Goal: Task Accomplishment & Management: Manage account settings

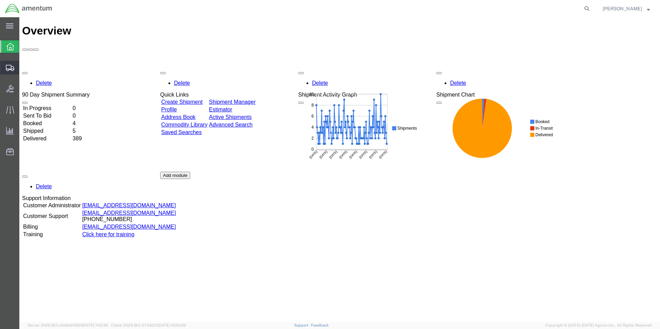
click at [0, 0] on span "Create Shipment" at bounding box center [0, 0] width 0 height 0
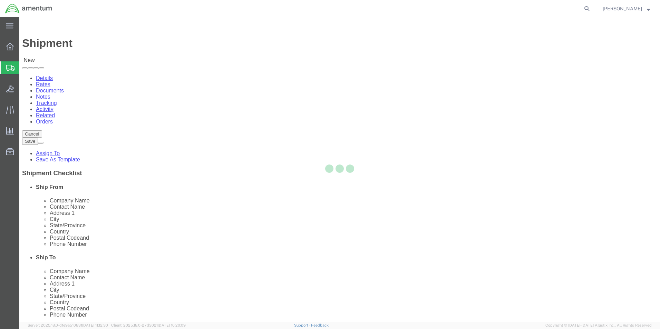
select select
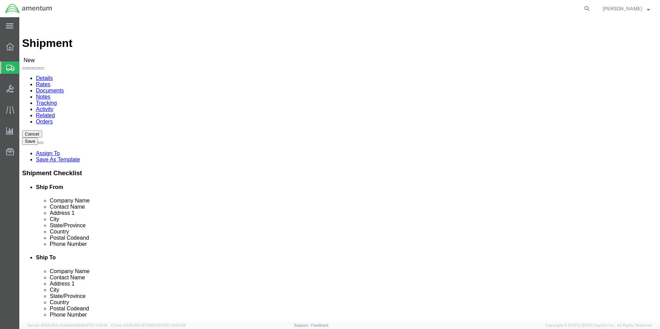
select select "MYPROFILE"
select select "[GEOGRAPHIC_DATA]"
click input "text"
type input "SAFRAN HELICOPTER ENGINES USA"
click div "Ship To Location Location My Profile Location [PHONE_NUMBER] [PHONE_NUMBER] [PH…"
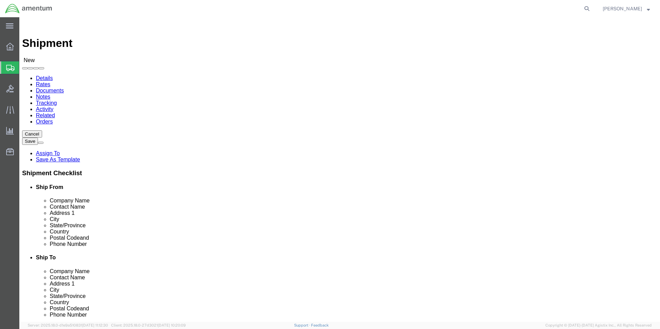
click input "text"
type input "[PERSON_NAME]..."
click input "text"
type input "[STREET_ADDRESS]"
click input "text"
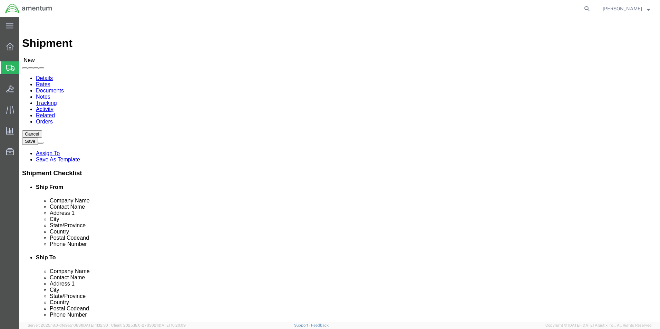
type input "GRAND PRAIRIE"
click div "Ship To Location Location My Profile Location [PHONE_NUMBER] [PHONE_NUMBER] [PH…"
click input "Postal Code"
type input "75052"
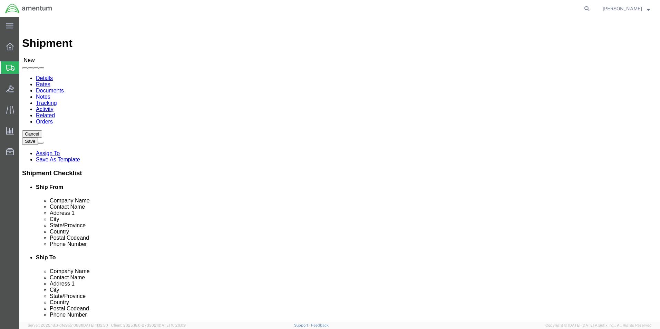
click div "Please fix the following errors Ship From Location Location My Profile Location…"
click input "text"
type input "[PHONE_NUMBER]"
click input "text"
type input "[EMAIL_ADDRESS][DOMAIN_NAME]"
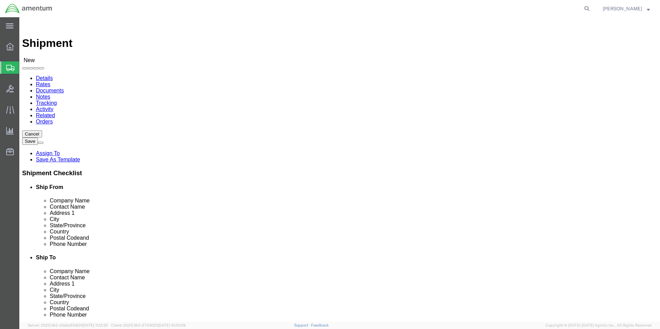
click label
click input "checkbox"
click label
click input "checkbox"
checkbox input "true"
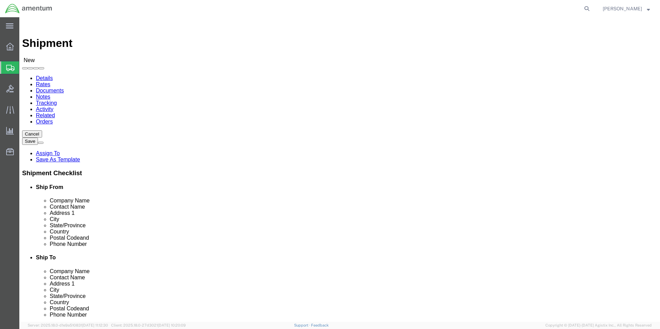
click span
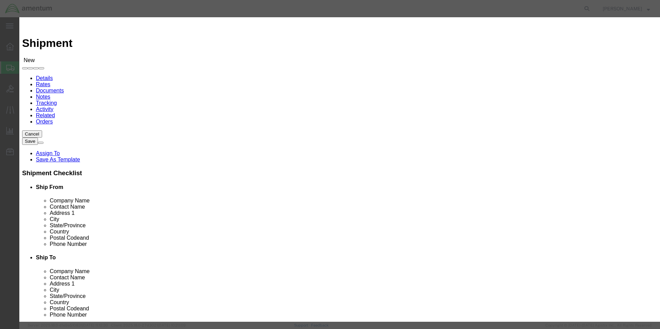
click input "checkbox"
checkbox input "true"
click button "Save"
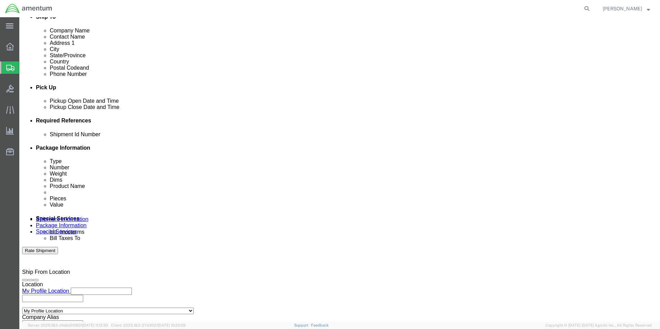
scroll to position [242, 0]
click input "text"
type input "r"
type input "RMA.14973376"
click div "Shipment Id Number RMA.14973376 Select Account Type Activity ID Airline Appoint…"
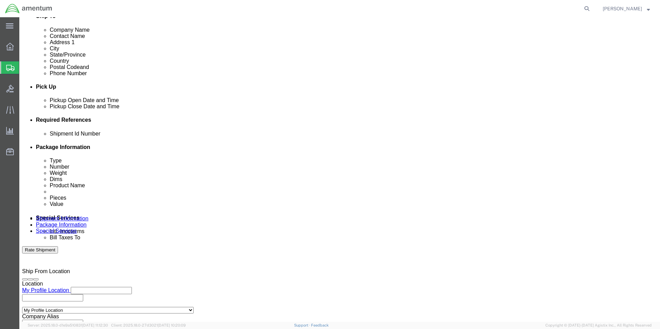
click button "Add reference"
click select "Select Account Type Activity ID Airline Appointment Number ASN Batch Request # …"
select select "CUSTREF"
click select "Select Account Type Activity ID Airline Appointment Number ASN Batch Request # …"
click input "text"
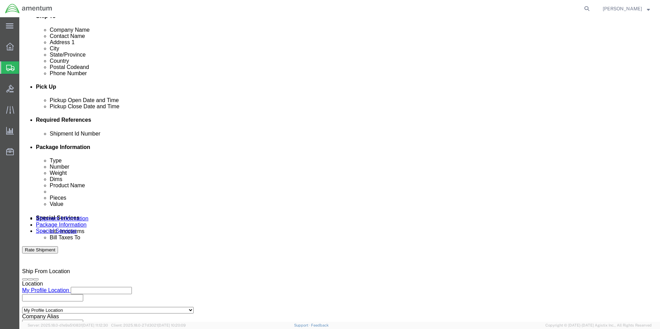
click input "0292121010"
type input "0"
type input "0292125140"
click div "Shipment Id Number RMA.14973376 Select Account Type Activity ID Airline Appoint…"
click button "Add reference"
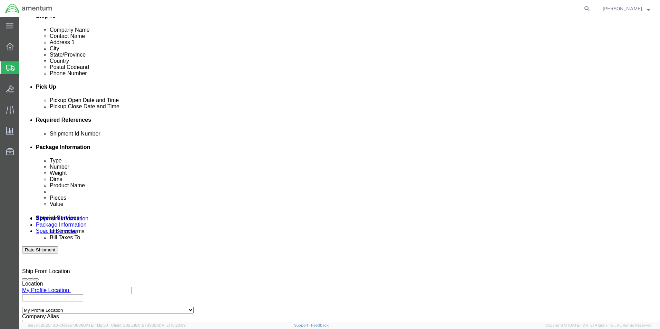
click select "Select Account Type Activity ID Airline Appointment Number ASN Batch Request # …"
select select "DEPT"
click select "Select Account Type Activity ID Airline Appointment Number ASN Batch Request # …"
click input "text"
type input "CBP"
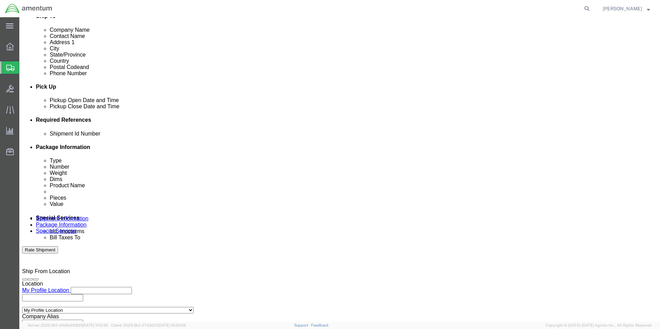
drag, startPoint x: 416, startPoint y: 194, endPoint x: 450, endPoint y: 177, distance: 38.1
click div "Shipment Id Number RMA.14973376 Select Account Type Activity ID Airline Appoint…"
click button "Add reference"
click select "Select Account Type Activity ID Airline Appointment Number ASN Batch Request # …"
select select "PROJNUM"
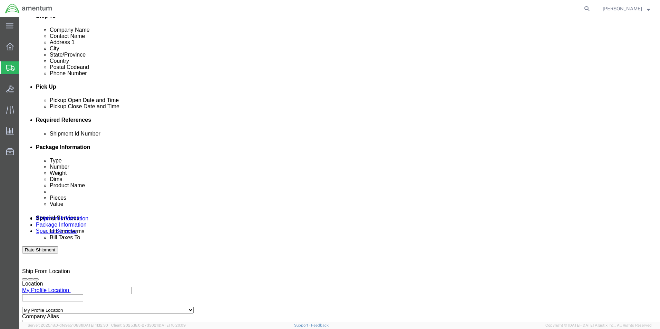
click select "Select Account Type Activity ID Airline Appointment Number ASN Batch Request # …"
click input "text"
type input "6118.03.03.2219.000.UVA.0000"
click div "Shipment Id Number RMA.14973376 Select Account Type Activity ID Airline Appoint…"
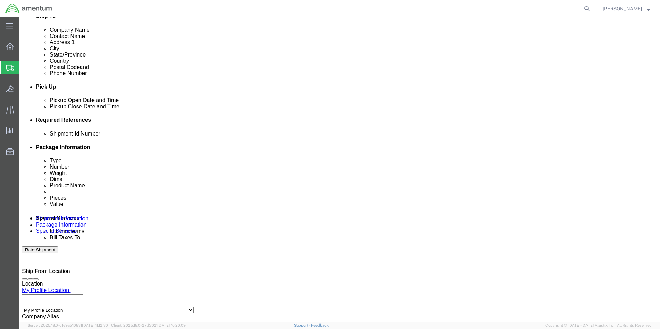
scroll to position [0, 0]
click button "Add reference"
click select "Select Account Type Activity ID Airline Appointment Number ASN Batch Request # …"
select select "PURCHORD"
click select "Select Account Type Activity ID Airline Appointment Number ASN Batch Request # …"
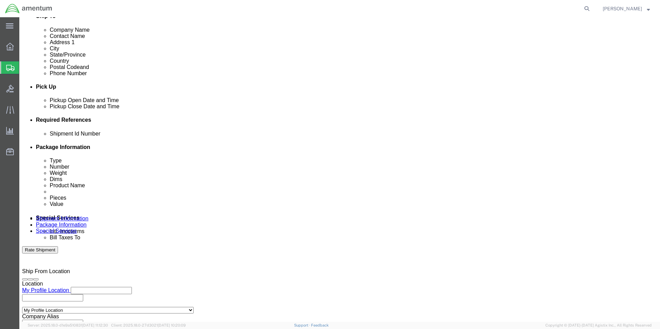
click input "text"
click input "CBP"
type input "CBP0043722"
click div "Shipment Id Number RMA.14973376 Select Account Type Activity ID Airline Appoint…"
click button "Add reference"
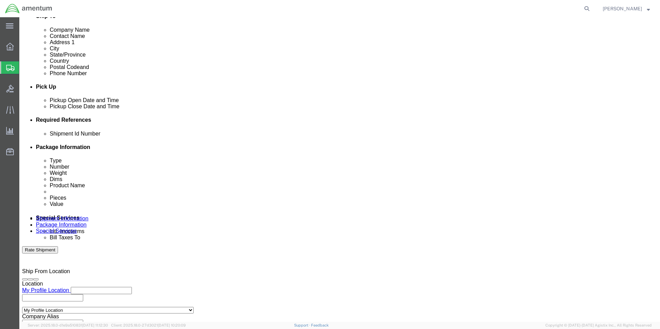
click select "Select Account Type Activity ID Airline Appointment Number ASN Batch Request # …"
select select "INVOICE"
click select "Select Account Type Activity ID Airline Appointment Number ASN Batch Request # …"
click input "text"
type input "SN:273VEI"
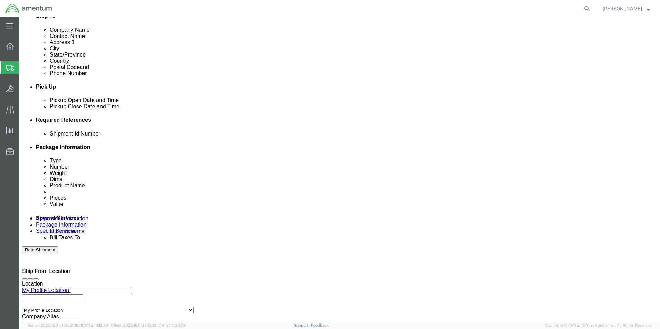
click div "Please fix the following errors Ship From Location Location My Profile Location…"
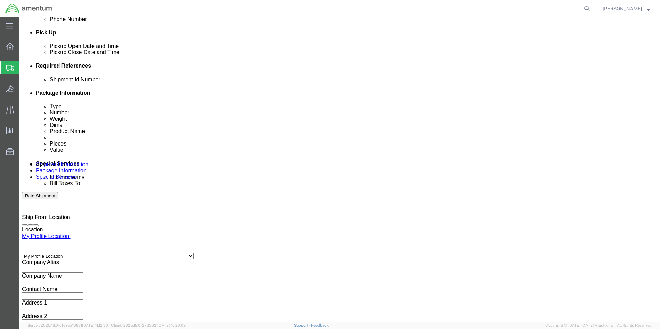
scroll to position [301, 0]
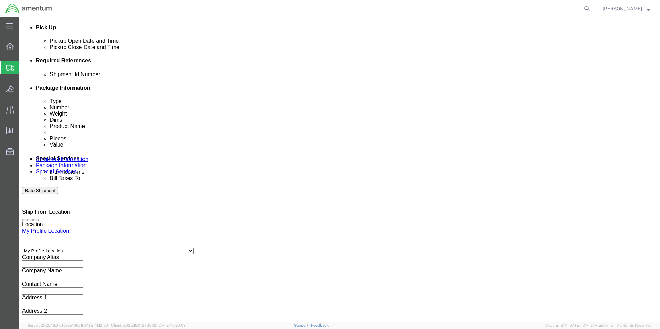
click button "Continue"
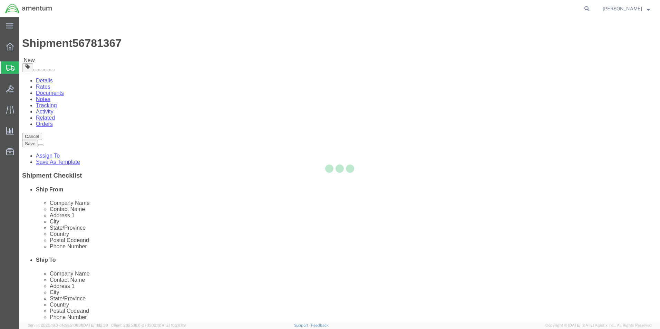
select select "CBOX"
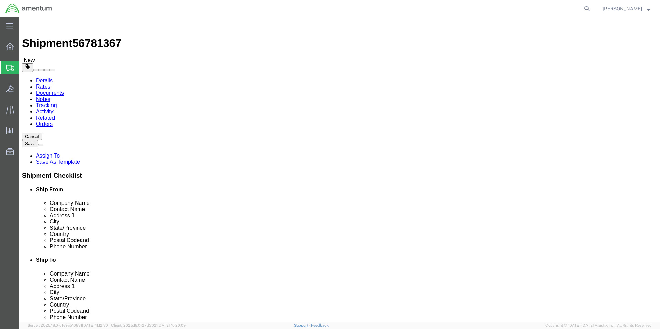
click input "text"
type input "12.00"
type input "6.00"
click input "0.00"
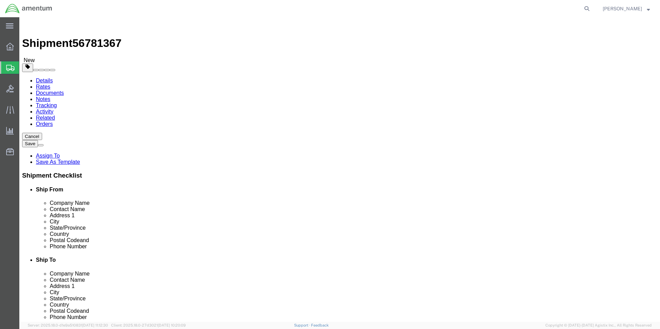
type input "0"
type input "6.0"
click ul
click span
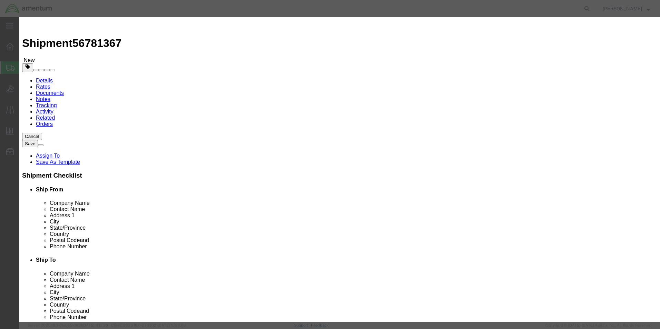
click input "text"
type input "MISC. PARTS"
type input "18000.00"
select select "US"
click input "0"
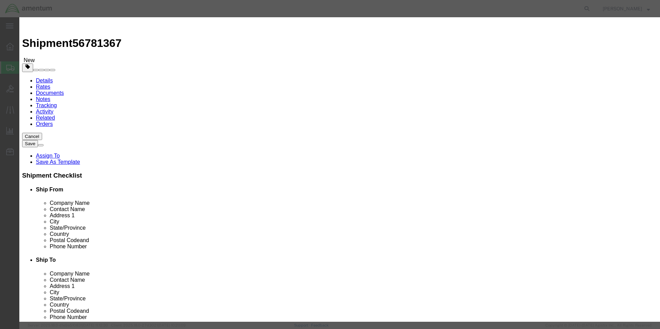
type input "1.0"
click h3 "Add content"
click input "18000"
type input "1"
type input "12000.00"
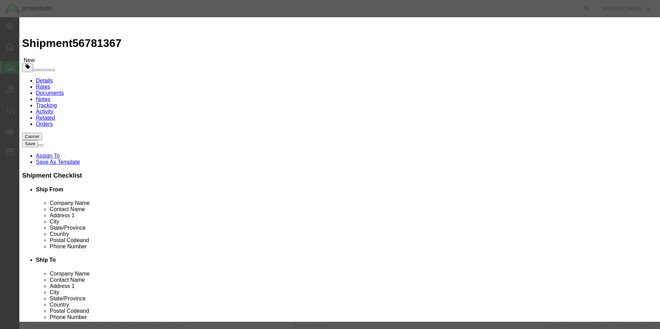
click div "Commodity library"
click button "Save & Close"
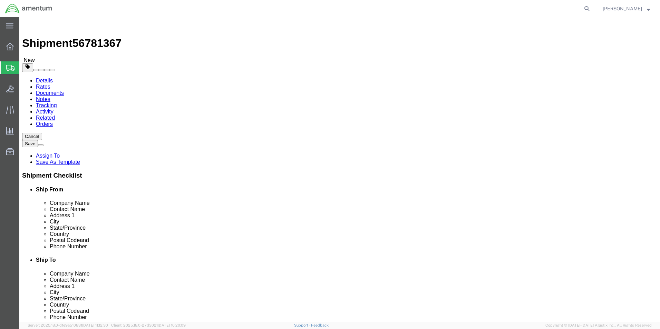
click button "Rate Shipment"
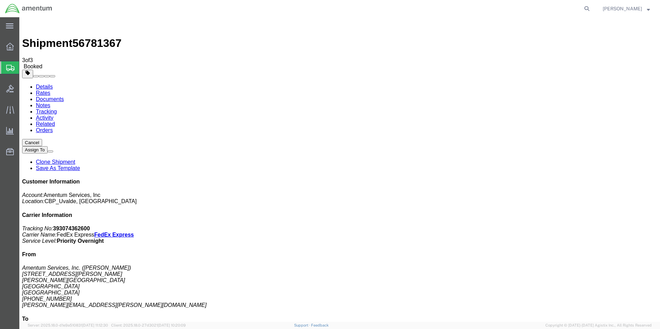
click at [9, 65] on icon at bounding box center [10, 68] width 8 height 6
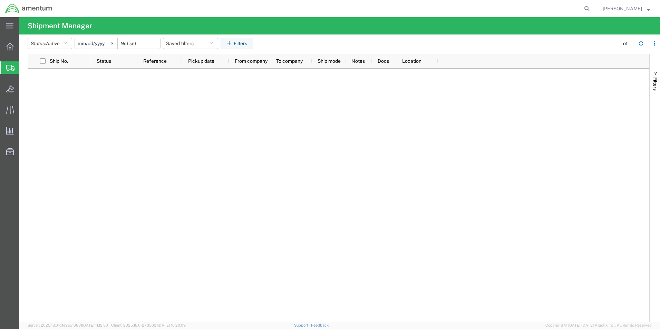
click at [0, 0] on span "Shipment Manager" at bounding box center [0, 0] width 0 height 0
click at [64, 42] on button "Status: Active" at bounding box center [50, 43] width 45 height 11
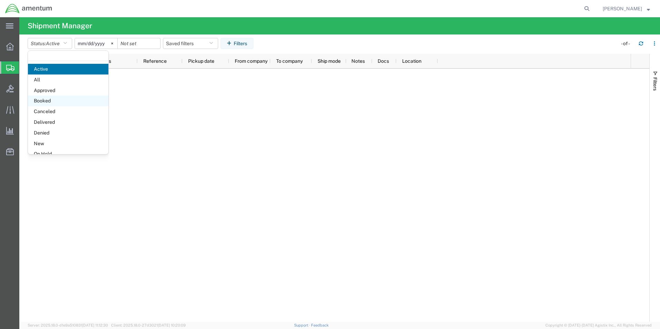
click at [44, 98] on span "Booked" at bounding box center [68, 101] width 80 height 11
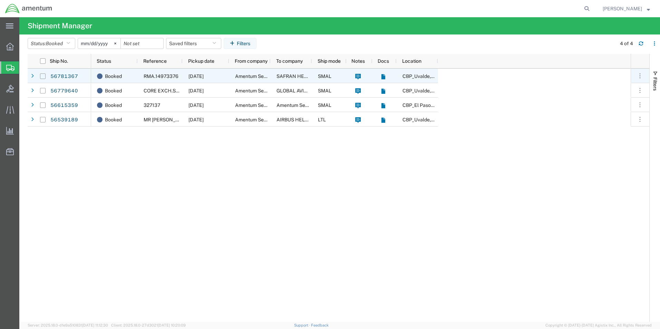
click at [45, 77] on input "Press Space to toggle row selection (unchecked)" at bounding box center [43, 76] width 6 height 6
checkbox input "true"
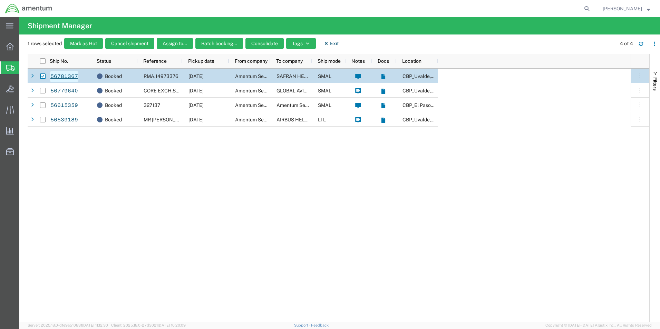
click at [59, 75] on link "56781367" at bounding box center [64, 76] width 28 height 11
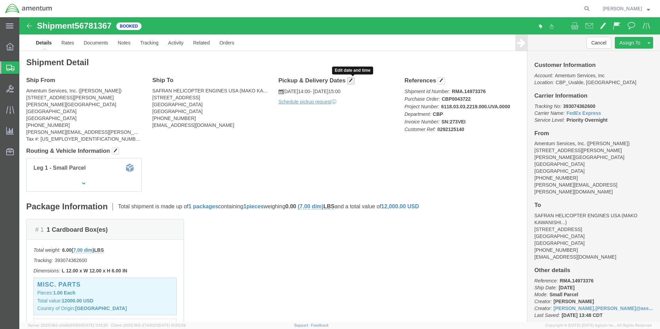
click span "button"
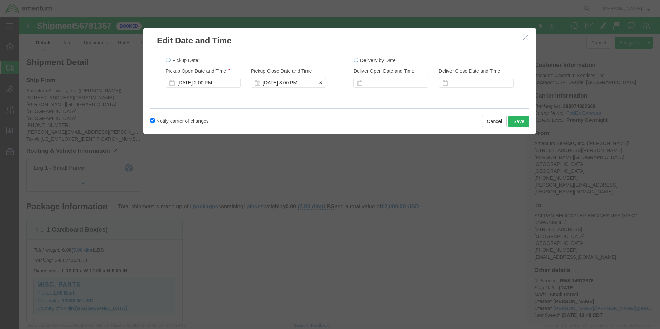
click div "[DATE] 3:00 PM"
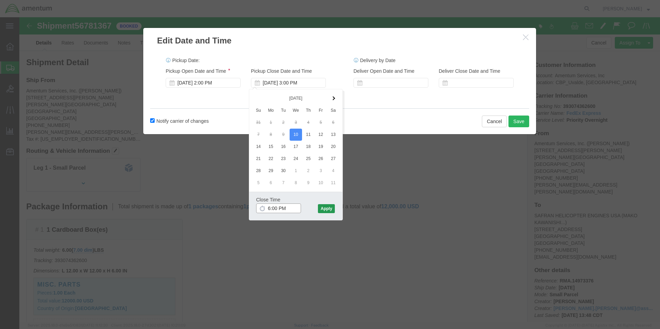
type input "6:00 PM"
click button "Apply"
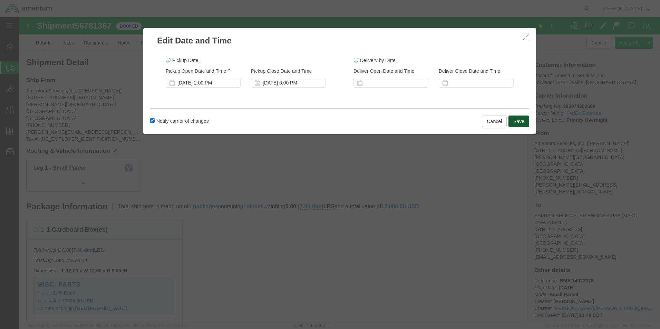
click button "Save"
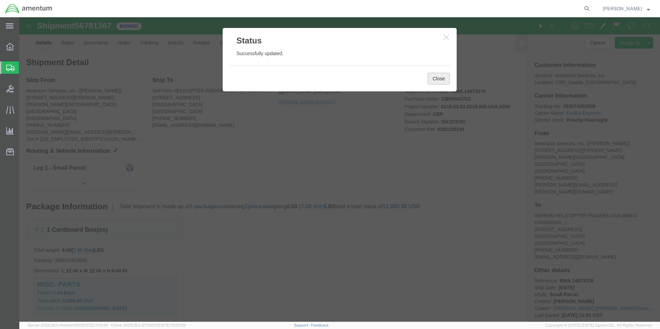
click button "Close"
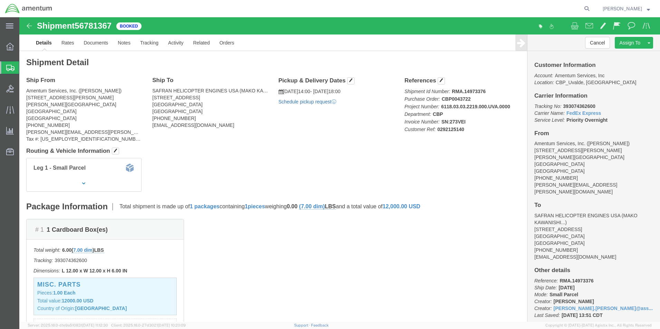
click link "Schedule pickup request"
click at [647, 7] on strong "button" at bounding box center [648, 8] width 3 height 2
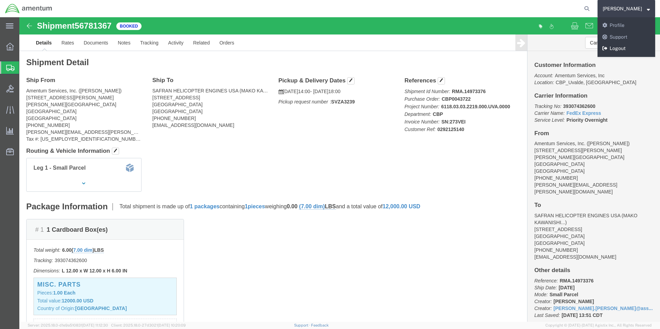
click at [622, 47] on link "Logout" at bounding box center [626, 49] width 58 height 12
